Goal: Task Accomplishment & Management: Use online tool/utility

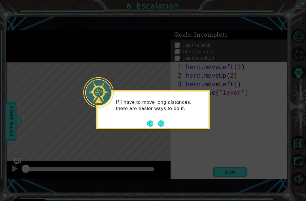
click at [163, 123] on button "Next" at bounding box center [161, 123] width 10 height 10
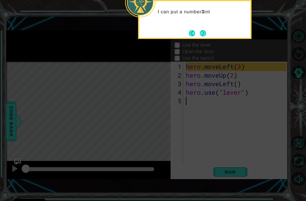
click at [206, 36] on button "Next" at bounding box center [203, 33] width 10 height 10
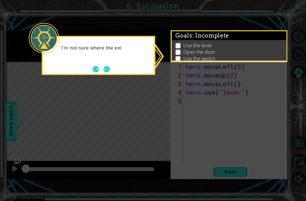
click at [109, 68] on button "Next" at bounding box center [107, 69] width 7 height 7
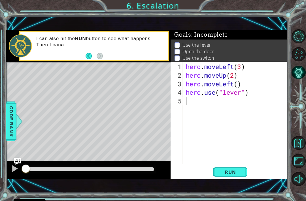
click at [234, 173] on span "Run" at bounding box center [230, 172] width 22 height 6
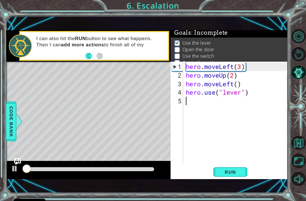
click at [238, 169] on span "Run" at bounding box center [230, 172] width 22 height 6
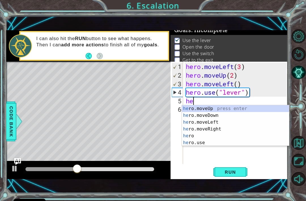
scroll to position [0, 0]
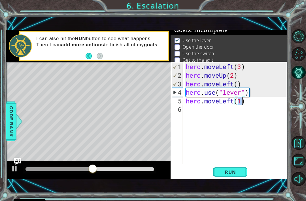
click at [232, 172] on span "Run" at bounding box center [230, 172] width 22 height 6
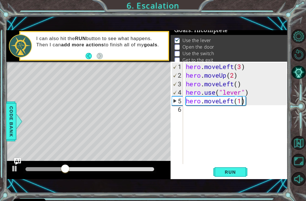
type textarea "hero.moveLeft(1=)"
type textarea "hero.moveLeft(1)"
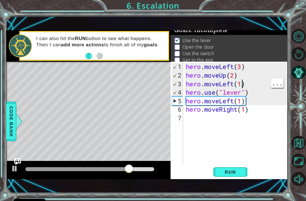
scroll to position [0, 3]
type textarea "hero.moveLeft(1)"
click at [239, 170] on span "Run" at bounding box center [230, 172] width 22 height 6
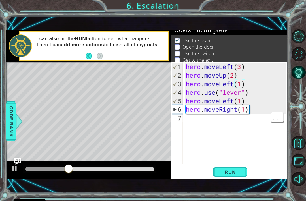
scroll to position [0, 0]
click at [233, 112] on div "hero . moveLeft ( 3 ) hero . moveUp ( 2 ) hero . moveLeft ( 1 ) hero . use ( "l…" at bounding box center [237, 121] width 105 height 119
click at [224, 112] on div "hero . moveLeft ( 3 ) hero . moveUp ( 2 ) hero . moveLeft ( 1 ) hero . use ( "l…" at bounding box center [237, 121] width 105 height 119
click at [238, 112] on div "hero . moveLeft ( 3 ) hero . moveUp ( 2 ) hero . moveLeft ( 1 ) hero . use ( "l…" at bounding box center [237, 121] width 105 height 119
type textarea "hero.moveUp()(1)"
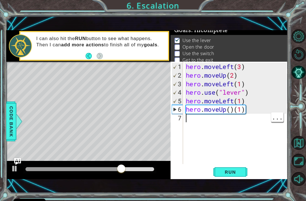
click at [233, 112] on div "hero . moveLeft ( 3 ) hero . moveUp ( 2 ) hero . moveLeft ( 1 ) hero . use ( "l…" at bounding box center [237, 121] width 105 height 119
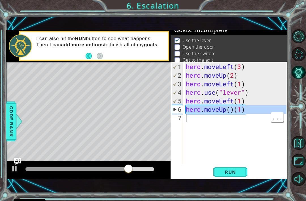
type textarea "hero.moveUp()(1)"
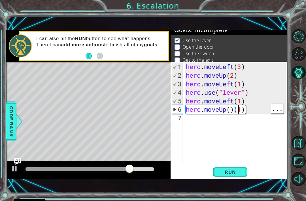
click at [237, 112] on div "hero . moveLeft ( 3 ) hero . moveUp ( 2 ) hero . moveLeft ( 1 ) hero . use ( "l…" at bounding box center [237, 121] width 105 height 119
click at [230, 113] on div "hero . moveLeft ( 3 ) hero . moveUp ( 2 ) hero . moveLeft ( 1 ) hero . use ( "l…" at bounding box center [237, 121] width 105 height 119
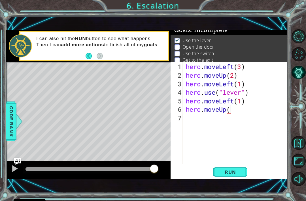
scroll to position [0, 2]
click at [236, 177] on button "Run" at bounding box center [231, 172] width 34 height 12
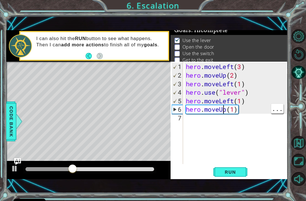
type textarea "hero.moveUp(1)"
click at [226, 112] on div "hero . moveLeft ( 3 ) hero . moveUp ( 2 ) hero . moveLeft ( 1 ) hero . use ( "l…" at bounding box center [237, 121] width 105 height 119
click at [259, 111] on div "hero . moveLeft ( 3 ) hero . moveUp ( 2 ) hero . moveLeft ( 1 ) hero . use ( "l…" at bounding box center [237, 121] width 105 height 119
type textarea "hero.moveLeft(1)"
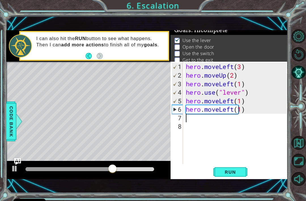
click at [235, 169] on button "Run" at bounding box center [231, 172] width 34 height 12
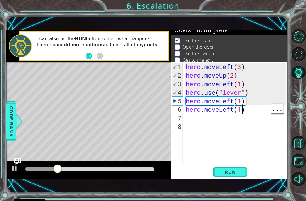
click at [247, 112] on div "hero . moveLeft ( 3 ) hero . moveUp ( 2 ) hero . moveLeft ( 1 ) hero . use ( "l…" at bounding box center [237, 121] width 105 height 119
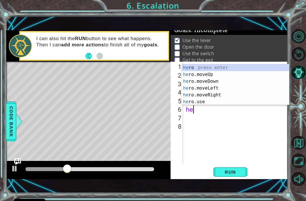
type textarea "h"
type textarea "hero.moveLeft(1)"
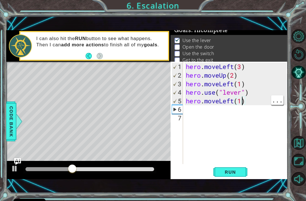
click at [241, 103] on div "hero . moveLeft ( 3 ) hero . moveUp ( 2 ) hero . moveLeft ( 1 ) hero . use ( "l…" at bounding box center [237, 121] width 105 height 119
click at [238, 171] on span "Run" at bounding box center [230, 172] width 22 height 6
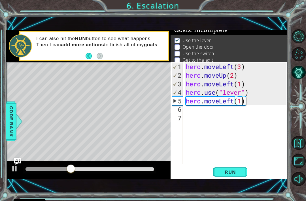
type textarea "hero.moveLeft(1)"
click at [238, 170] on span "Run" at bounding box center [230, 172] width 22 height 6
type textarea "hero.use("door")"
click at [229, 166] on button "Run" at bounding box center [231, 172] width 34 height 12
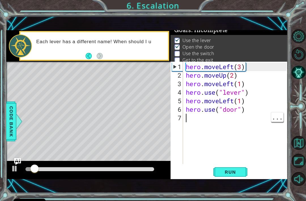
scroll to position [0, 0]
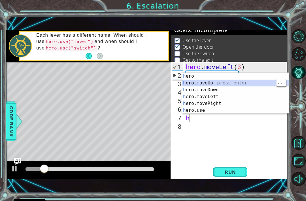
type textarea "hero.moveUp(1)"
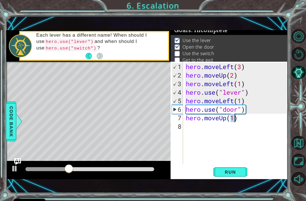
click at [236, 171] on span "Run" at bounding box center [230, 172] width 22 height 6
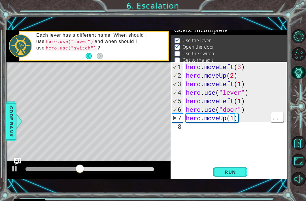
click at [234, 121] on div "hero . moveLeft ( 3 ) hero . moveUp ( 2 ) hero . moveLeft ( 1 ) hero . use ( "l…" at bounding box center [237, 121] width 105 height 119
type textarea "hero.moveUp(2)"
click at [229, 171] on span "Run" at bounding box center [230, 172] width 22 height 6
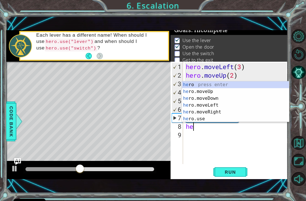
scroll to position [0, 0]
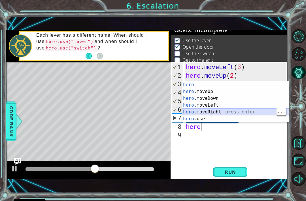
click at [225, 111] on div "hero press enter hero .moveUp press enter hero .moveDown press enter hero .move…" at bounding box center [235, 108] width 107 height 54
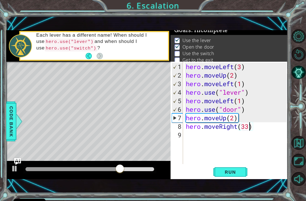
scroll to position [0, 3]
click at [239, 175] on span "Run" at bounding box center [230, 172] width 22 height 6
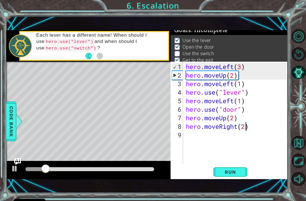
type textarea "hero.moveRight(2)"
click at [231, 173] on span "Run" at bounding box center [230, 172] width 22 height 6
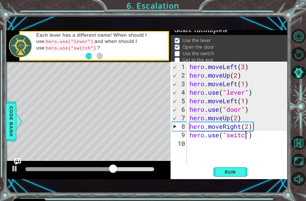
scroll to position [0, 3]
type textarea "hero.use("switch")"
click at [234, 175] on span "Run" at bounding box center [230, 172] width 22 height 6
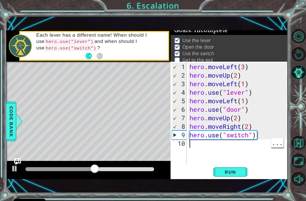
scroll to position [0, 0]
click at [237, 177] on button "Run" at bounding box center [231, 172] width 34 height 12
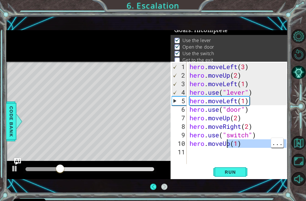
type textarea "hero.moveUp(1)"
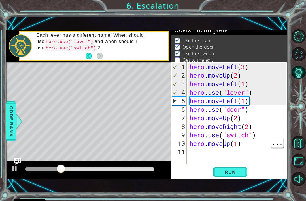
click at [224, 147] on div "hero . moveLeft ( 3 ) hero . moveUp ( 2 ) hero . moveLeft ( 1 ) hero . use ( "l…" at bounding box center [239, 121] width 101 height 119
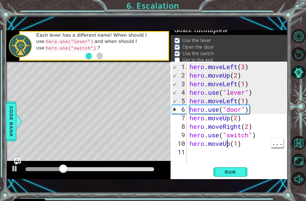
click at [227, 145] on div "hero . moveLeft ( 3 ) hero . moveUp ( 2 ) hero . moveLeft ( 1 ) hero . use ( "l…" at bounding box center [239, 121] width 101 height 119
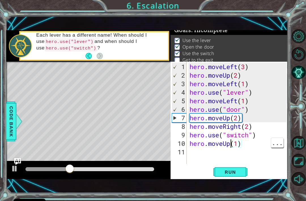
click at [232, 147] on div "hero . moveLeft ( 3 ) hero . moveUp ( 2 ) hero . moveLeft ( 1 ) hero . use ( "l…" at bounding box center [239, 121] width 101 height 119
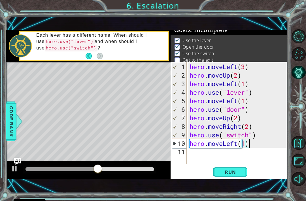
click at [238, 170] on span "Run" at bounding box center [230, 172] width 22 height 6
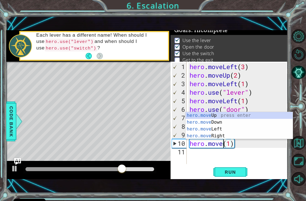
scroll to position [0, 2]
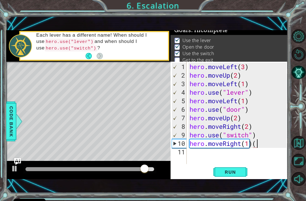
type textarea "hero.moveRight(1)"
click at [237, 171] on span "Run" at bounding box center [230, 172] width 22 height 6
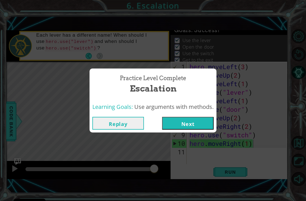
click at [194, 127] on button "Next" at bounding box center [188, 123] width 52 height 13
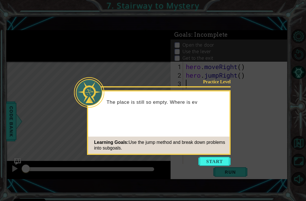
click at [217, 160] on button "Start" at bounding box center [215, 161] width 32 height 9
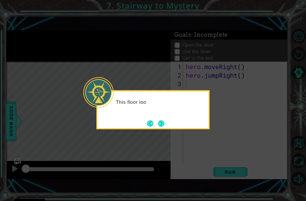
click at [164, 125] on button "Next" at bounding box center [161, 123] width 6 height 6
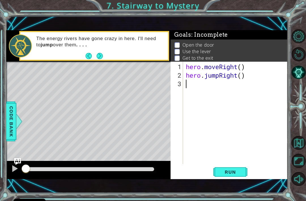
click at [239, 168] on button "Run" at bounding box center [231, 172] width 34 height 12
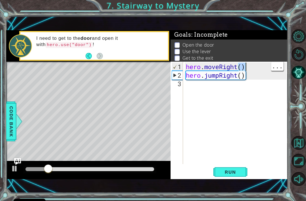
type textarea "hero.moveRight() hero.jumpRight()"
click at [258, 103] on div "hero . moveRight ( ) hero . jumpRight ( )" at bounding box center [237, 121] width 105 height 119
click at [242, 68] on div "hero . moveRight ( ) hero . jumpRight ( )" at bounding box center [237, 121] width 105 height 119
click at [241, 75] on div "hero . moveRight ( 1 ) hero . jumpRight ( )" at bounding box center [237, 121] width 105 height 119
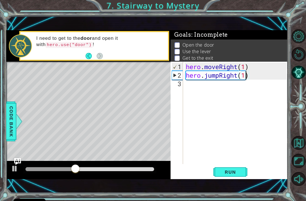
type textarea "hero.jumpRight(1)"
click at [236, 177] on button "Run" at bounding box center [231, 172] width 34 height 12
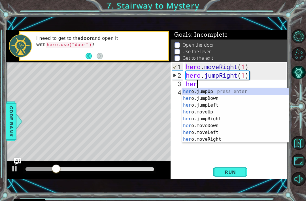
scroll to position [0, 0]
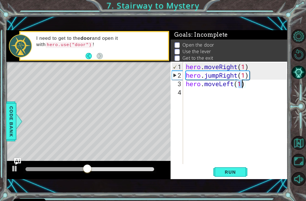
click at [238, 177] on button "Run" at bounding box center [231, 172] width 34 height 12
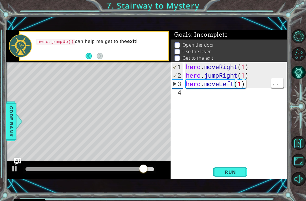
click at [232, 87] on div "hero . moveRight ( 1 ) hero . jumpRight ( 1 ) hero . moveLeft ( 1 )" at bounding box center [237, 121] width 105 height 119
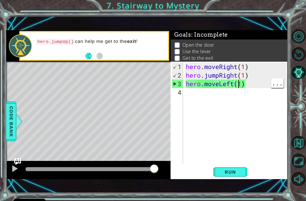
click at [237, 86] on div "hero . moveRight ( 1 ) hero . jumpRight ( 1 ) hero . moveLeft ( 1 )" at bounding box center [237, 121] width 105 height 119
click at [233, 85] on div "hero . moveRight ( 1 ) hero . jumpRight ( 1 ) hero . moveLeft ( 1 )" at bounding box center [237, 121] width 105 height 119
click at [222, 83] on div "hero . moveRight ( 1 ) hero . jumpRight ( 1 ) hero . moveLeft ( 1 )" at bounding box center [237, 121] width 105 height 119
click at [235, 85] on div "hero . moveRight ( 1 ) hero . jumpRight ( 1 ) hero . moveLeft ( 1 )" at bounding box center [237, 121] width 105 height 119
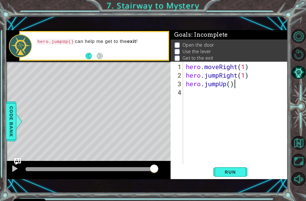
click at [237, 174] on span "Run" at bounding box center [230, 172] width 22 height 6
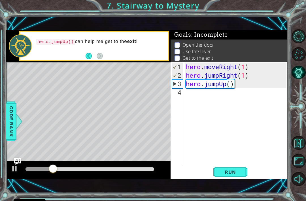
click at [89, 58] on button "Back" at bounding box center [91, 56] width 11 height 6
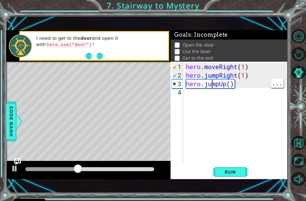
click at [213, 84] on div "hero . moveRight ( 1 ) hero . jumpRight ( 1 ) hero . jumpUp ( )" at bounding box center [237, 121] width 105 height 119
click at [224, 85] on div "hero . moveRight ( 1 ) hero . jumpRight ( 1 ) hero . jumpUp ( )" at bounding box center [237, 121] width 105 height 119
type textarea "hero.jumpUp()"
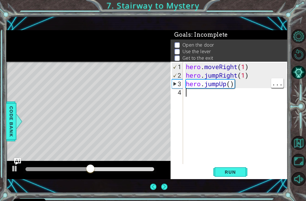
scroll to position [0, 0]
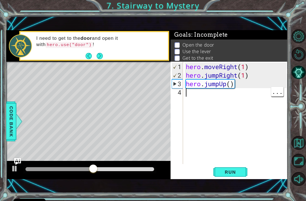
click at [216, 88] on div "hero . moveRight ( 1 ) hero . jumpRight ( 1 ) hero . jumpUp ( )" at bounding box center [237, 121] width 105 height 119
click at [226, 85] on div "hero . moveRight ( 1 ) hero . jumpRight ( 1 ) hero . jumpUp ( )" at bounding box center [237, 121] width 105 height 119
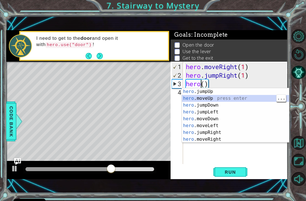
type textarea "hero.moveUp(1)"
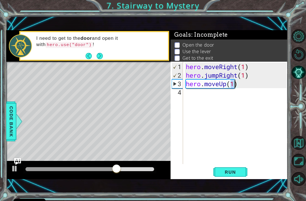
click at [237, 176] on button "Run" at bounding box center [231, 172] width 34 height 12
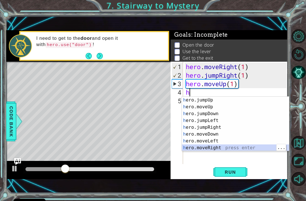
type textarea "hero.moveRight(1)"
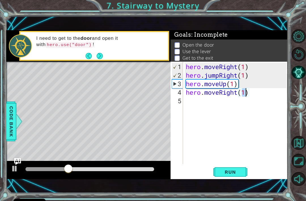
click at [234, 170] on span "Run" at bounding box center [230, 172] width 22 height 6
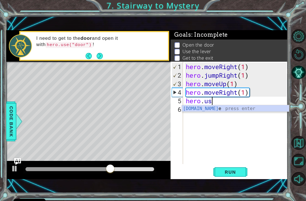
scroll to position [0, 1]
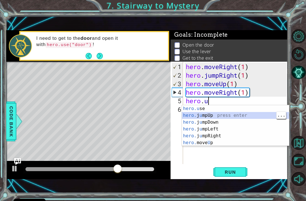
click at [211, 106] on div "hero.u se press enter hero. j u mpUp press enter hero. j u mpDown press enter h…" at bounding box center [235, 132] width 107 height 54
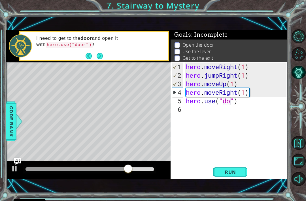
type textarea "hero.use("door")"
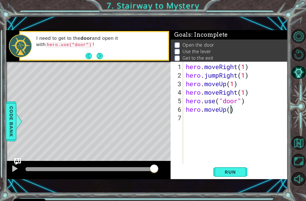
scroll to position [0, 2]
click at [234, 175] on button "Run" at bounding box center [231, 172] width 34 height 12
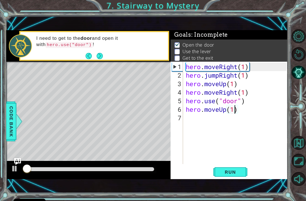
scroll to position [1, 0]
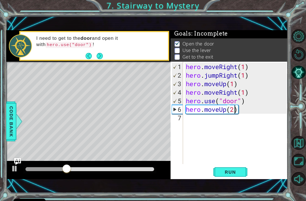
click at [239, 172] on span "Run" at bounding box center [230, 172] width 22 height 6
type textarea "hero.moveUp()"
type textarea "h"
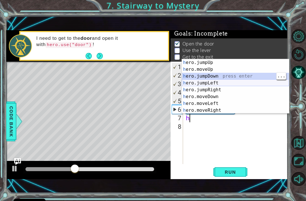
click at [237, 80] on div "h ero.jumpUp press enter h ero.moveUp press enter h ero.jumpDown press enter h …" at bounding box center [235, 93] width 107 height 68
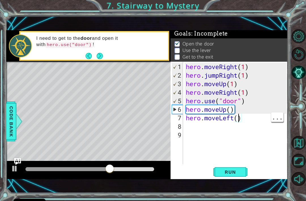
scroll to position [0, 3]
click at [236, 172] on span "Run" at bounding box center [230, 172] width 22 height 6
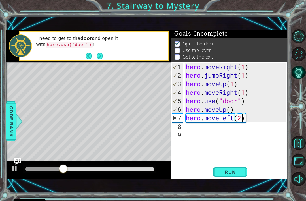
scroll to position [0, 2]
type textarea "hero.moveUp(2)"
click at [239, 164] on div "hero . moveRight ( 1 ) hero . jumpRight ( 1 ) hero . moveUp ( 1 ) hero . moveRi…" at bounding box center [237, 121] width 105 height 119
click at [242, 173] on button "Run" at bounding box center [231, 172] width 34 height 12
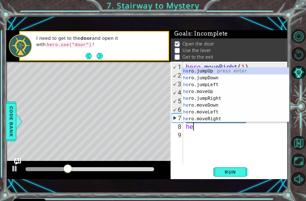
scroll to position [0, 0]
type textarea "hero"
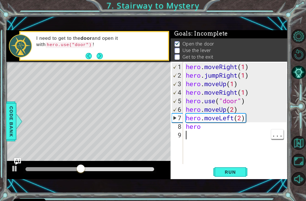
scroll to position [0, 0]
click at [242, 120] on div "hero . moveRight ( 1 ) hero . jumpRight ( 1 ) hero . moveUp ( 1 ) hero . moveRi…" at bounding box center [237, 121] width 105 height 119
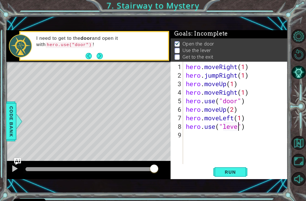
scroll to position [0, 3]
type textarea "hero.use("lever")"
click at [240, 174] on span "Run" at bounding box center [230, 172] width 22 height 6
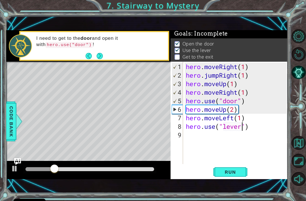
click at [98, 56] on button "Next" at bounding box center [99, 55] width 7 height 7
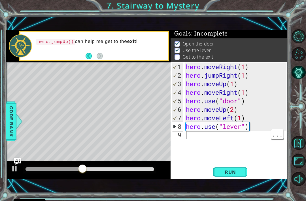
scroll to position [0, 0]
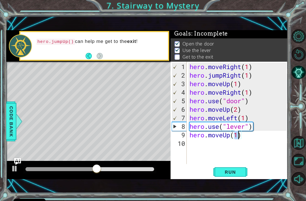
click at [225, 175] on span "Run" at bounding box center [230, 172] width 22 height 6
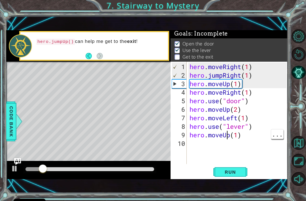
click at [228, 136] on div "hero . moveRight ( 1 ) hero . jumpRight ( 1 ) hero . moveUp ( 1 ) hero . moveRi…" at bounding box center [239, 121] width 101 height 119
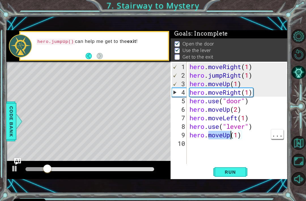
click at [232, 138] on div "hero . moveRight ( 1 ) hero . jumpRight ( 1 ) hero . moveUp ( 1 ) hero . moveRi…" at bounding box center [239, 121] width 101 height 119
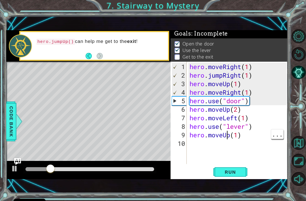
click at [229, 136] on div "hero . moveRight ( 1 ) hero . jumpRight ( 1 ) hero . moveUp ( 1 ) hero . moveRi…" at bounding box center [239, 121] width 101 height 119
click at [226, 136] on div "hero . moveRight ( 1 ) hero . jumpRight ( 1 ) hero . moveUp ( 1 ) hero . moveRi…" at bounding box center [239, 121] width 101 height 119
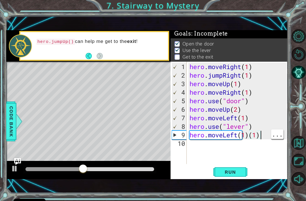
click at [264, 135] on div "hero . moveRight ( 1 ) hero . jumpRight ( 1 ) hero . moveUp ( 1 ) hero . moveRi…" at bounding box center [239, 121] width 101 height 119
click at [238, 174] on span "Run" at bounding box center [230, 172] width 22 height 6
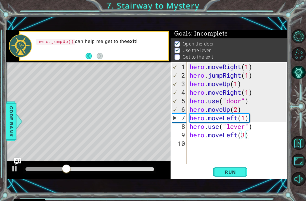
scroll to position [0, 3]
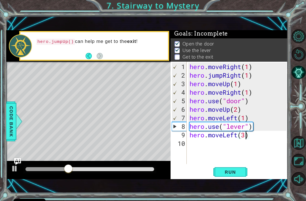
click at [239, 169] on span "Run" at bounding box center [230, 172] width 22 height 6
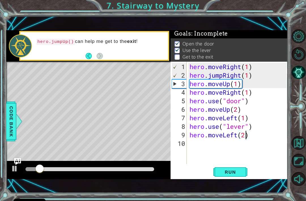
type textarea "hero.moveLeft(2)"
click at [239, 168] on button "Run" at bounding box center [231, 172] width 34 height 12
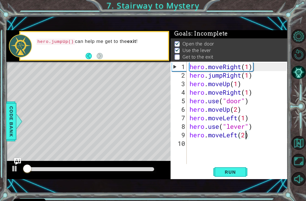
click at [241, 174] on span "Run" at bounding box center [230, 172] width 22 height 6
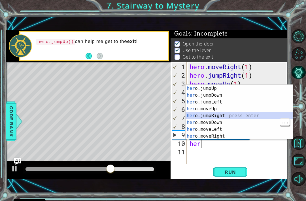
scroll to position [13, 0]
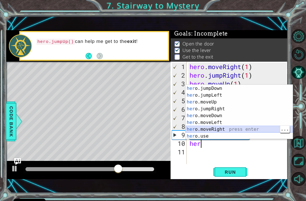
type textarea "hero.moveRight(1)"
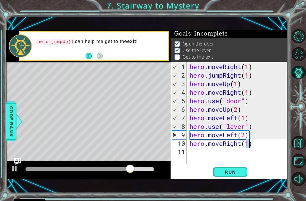
click at [234, 164] on div "hero . moveRight ( 1 ) hero . jumpRight ( 1 ) hero . moveUp ( 1 ) hero . moveRi…" at bounding box center [239, 121] width 101 height 119
click at [232, 173] on span "Run" at bounding box center [230, 172] width 22 height 6
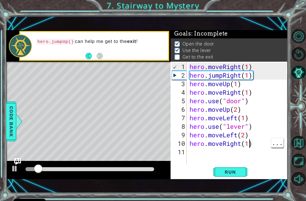
click at [251, 145] on div "hero . moveRight ( 1 ) hero . jumpRight ( 1 ) hero . moveUp ( 1 ) hero . moveRi…" at bounding box center [239, 121] width 101 height 119
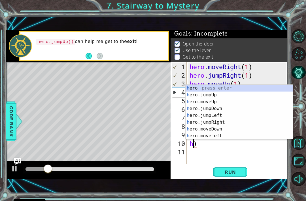
type textarea "hero.moveLeft(2)"
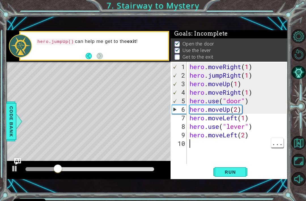
click at [233, 170] on span "Run" at bounding box center [230, 172] width 22 height 6
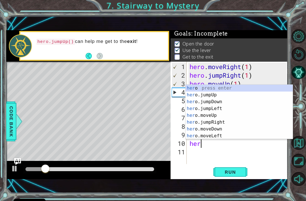
scroll to position [0, 0]
type textarea "hero"
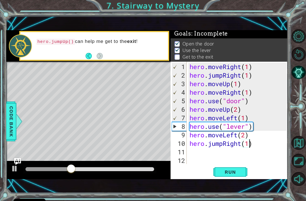
scroll to position [0, 3]
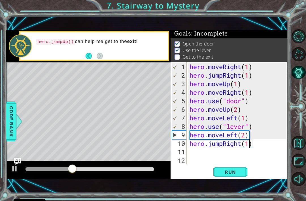
click at [240, 170] on span "Run" at bounding box center [230, 172] width 22 height 6
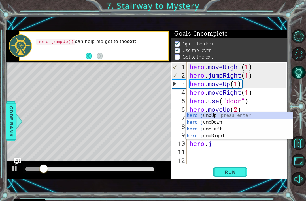
scroll to position [0, 0]
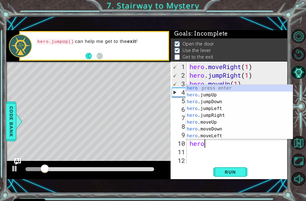
type textarea "h"
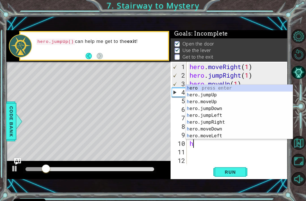
type textarea "hero.moveLeft(2)"
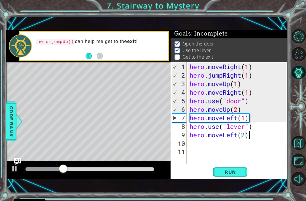
click at [234, 168] on button "Run" at bounding box center [231, 172] width 34 height 12
